Goal: Task Accomplishment & Management: Complete application form

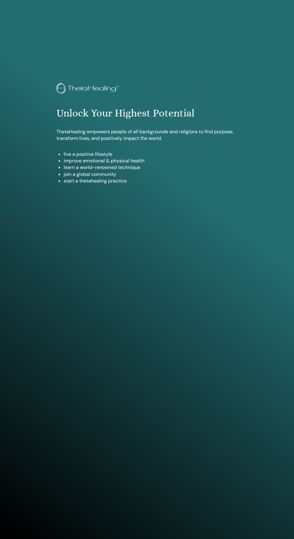
scroll to position [490, 0]
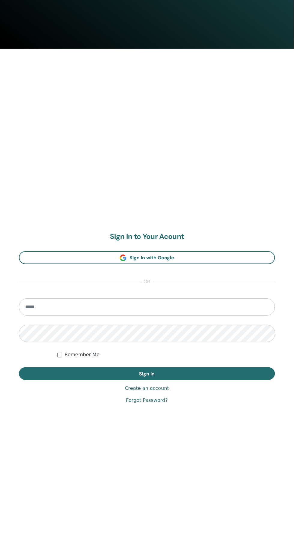
click at [138, 307] on input "email" at bounding box center [147, 306] width 256 height 17
type input "**********"
click at [19, 367] on button "Sign In" at bounding box center [147, 373] width 256 height 13
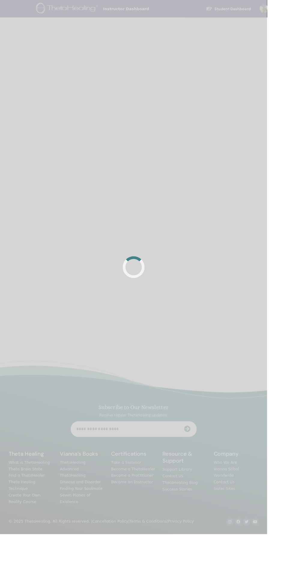
click at [183, 470] on div at bounding box center [147, 294] width 294 height 588
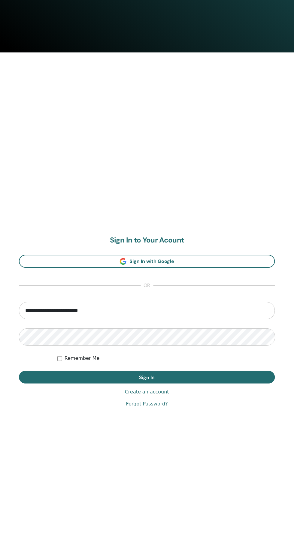
scroll to position [490, 0]
